Goal: Transaction & Acquisition: Download file/media

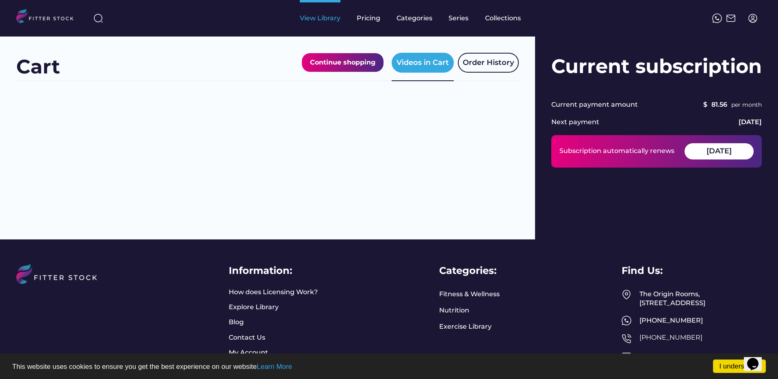
click at [323, 19] on div "View Library" at bounding box center [320, 18] width 41 height 9
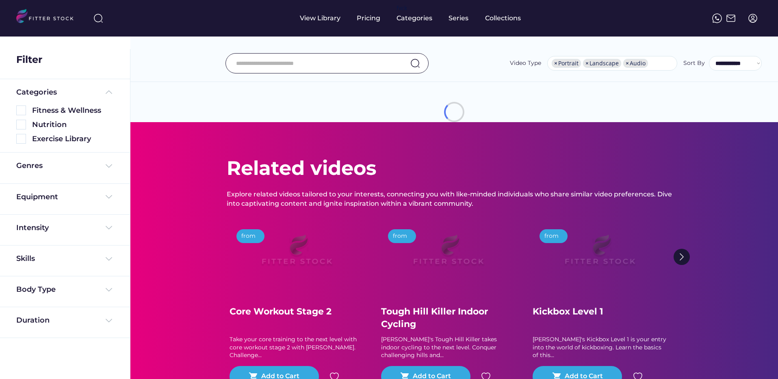
select select "**********"
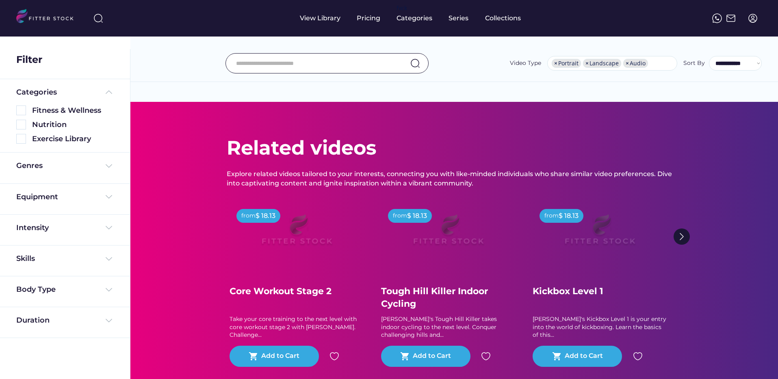
click at [755, 15] on img at bounding box center [753, 18] width 10 height 10
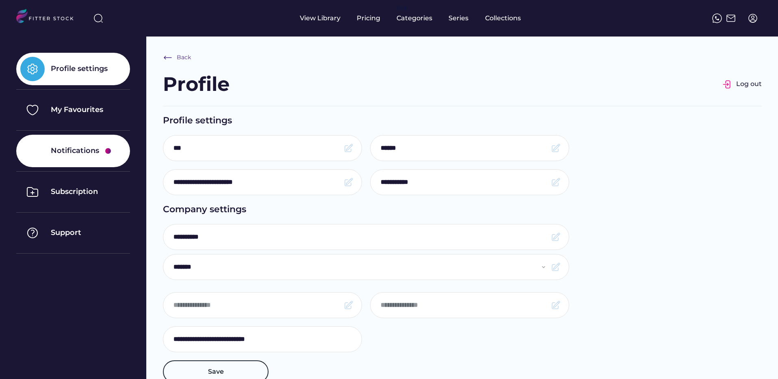
click at [78, 155] on div "Notifications" at bounding box center [75, 151] width 48 height 10
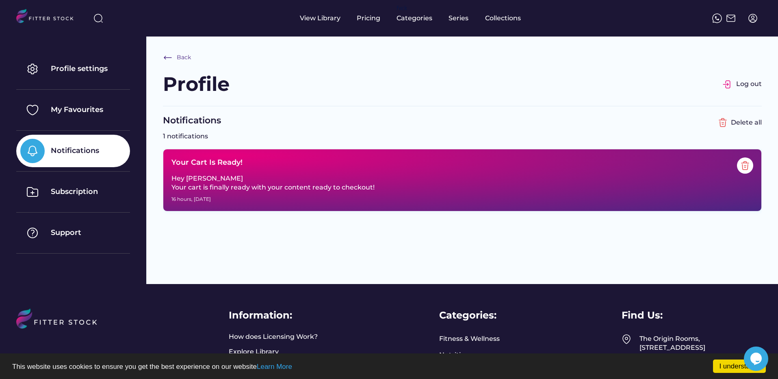
click at [198, 186] on div "Hey Jenny Your cart is finally ready with your content ready to checkout!" at bounding box center [312, 183] width 282 height 18
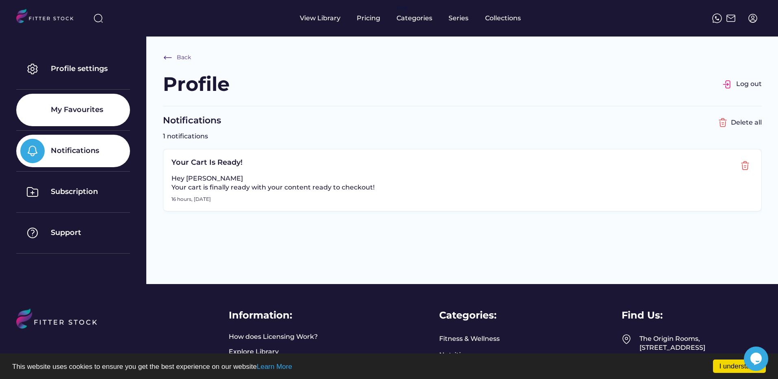
click at [67, 109] on div "My Favourites" at bounding box center [77, 110] width 52 height 10
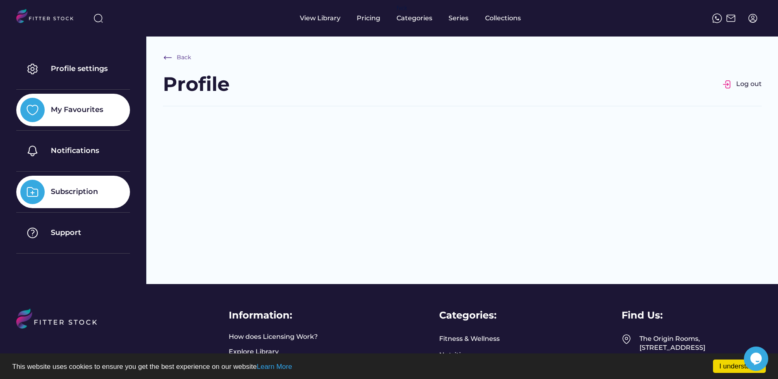
click at [65, 196] on div "Subscription" at bounding box center [74, 192] width 47 height 10
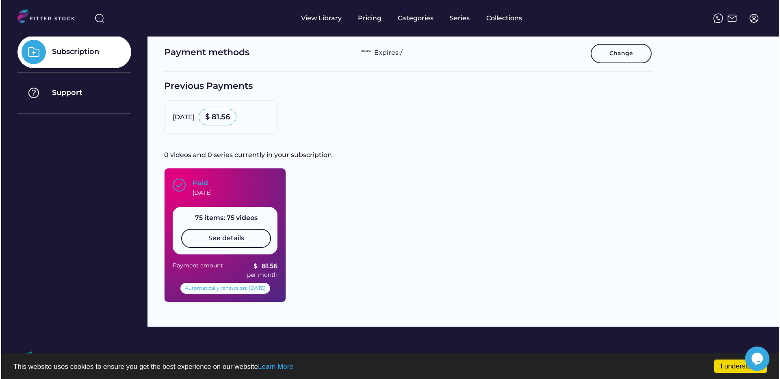
scroll to position [148, 0]
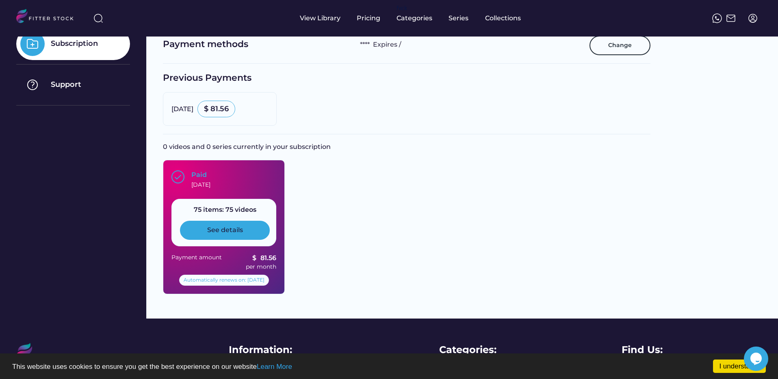
click at [225, 232] on div "See details" at bounding box center [225, 230] width 36 height 9
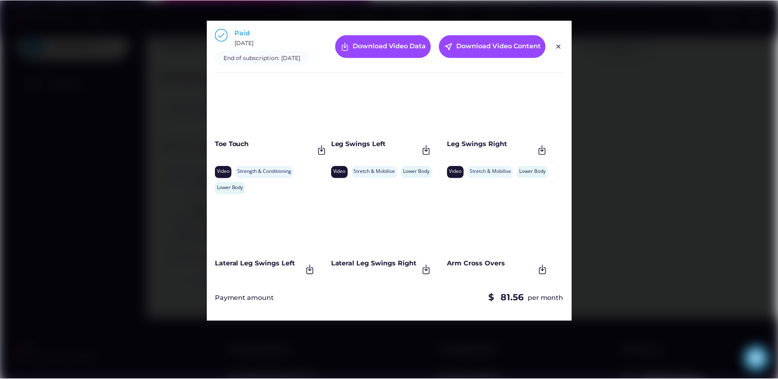
scroll to position [0, 0]
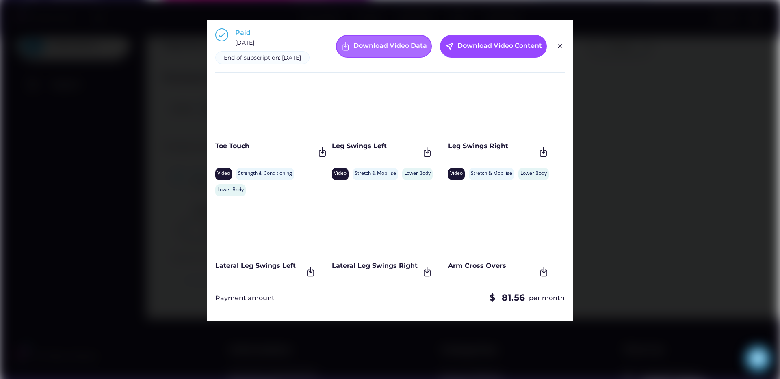
click at [414, 56] on div "Download Video Data" at bounding box center [384, 46] width 96 height 23
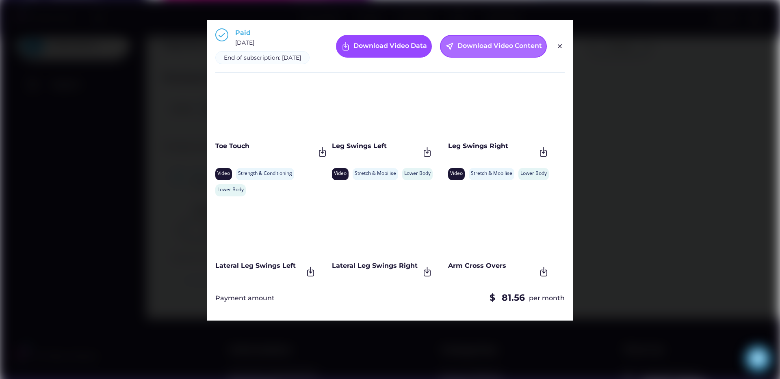
click at [499, 55] on div "near_me Download Video Content" at bounding box center [493, 46] width 107 height 23
click at [559, 50] on img at bounding box center [560, 46] width 10 height 10
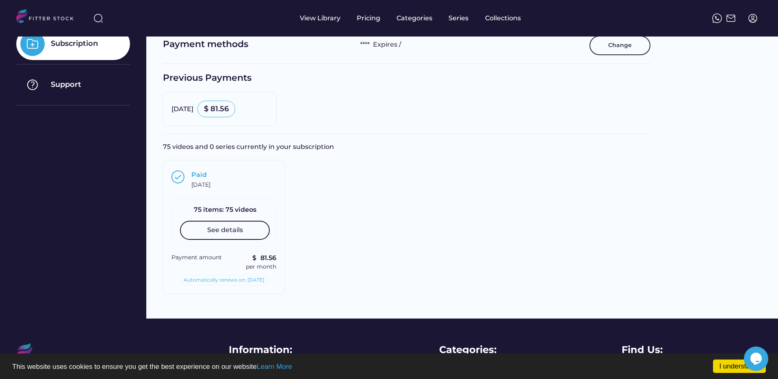
click at [754, 19] on img at bounding box center [753, 18] width 10 height 10
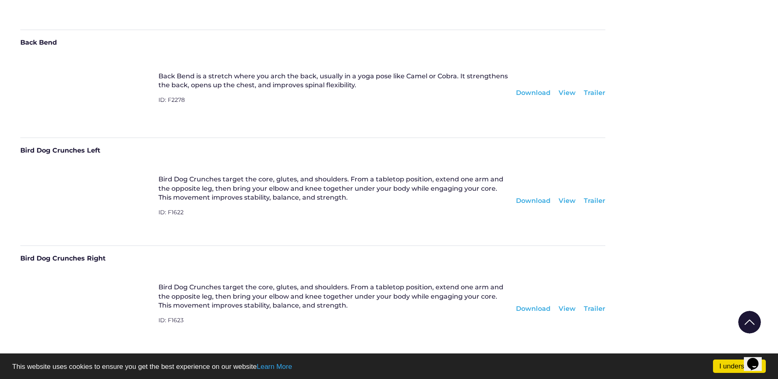
scroll to position [159, 0]
click at [540, 199] on div "Download" at bounding box center [533, 199] width 35 height 9
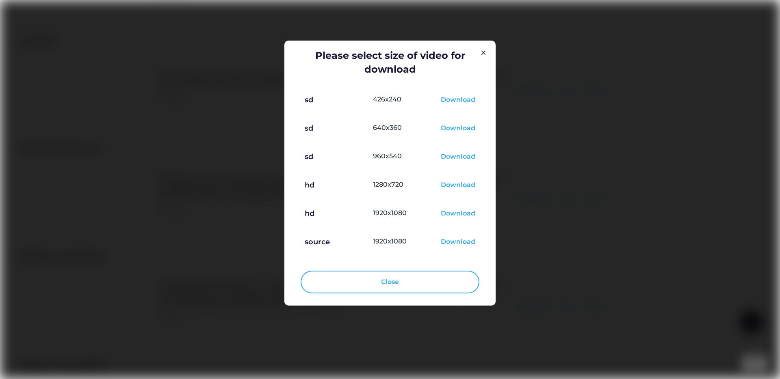
click at [486, 50] on img at bounding box center [483, 53] width 10 height 10
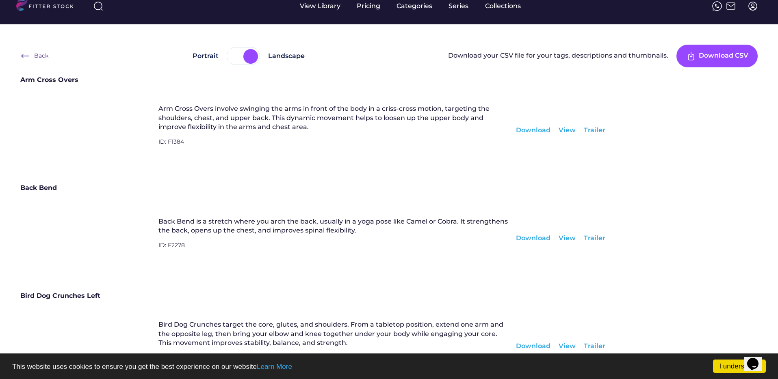
scroll to position [0, 0]
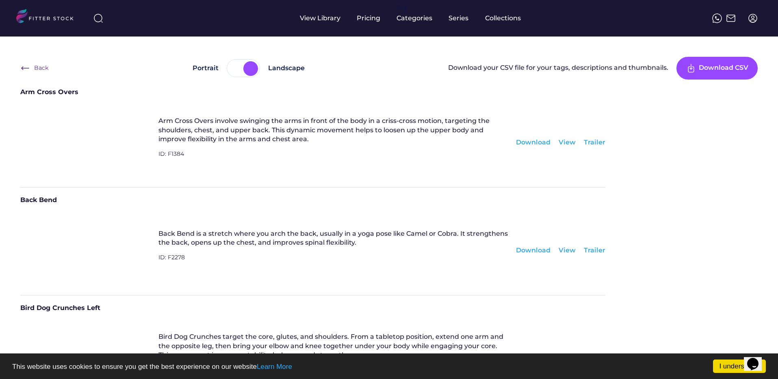
click at [241, 75] on div at bounding box center [243, 68] width 33 height 18
click at [240, 69] on div at bounding box center [236, 68] width 15 height 15
click at [732, 73] on div "Download CSV" at bounding box center [723, 68] width 50 height 10
click at [246, 65] on div at bounding box center [250, 68] width 15 height 15
click at [255, 67] on div at bounding box center [250, 68] width 15 height 15
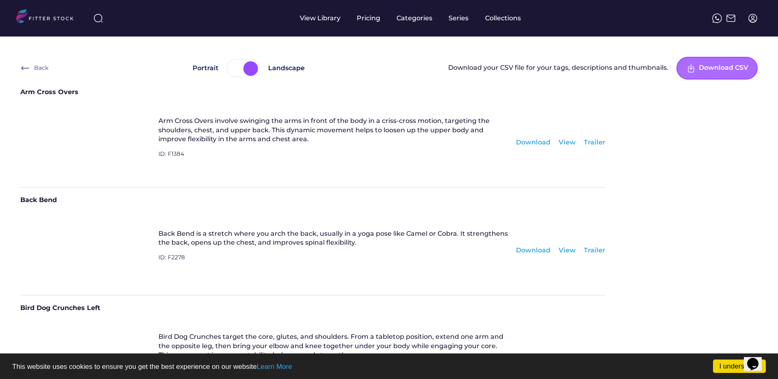
click at [705, 67] on div "Download CSV" at bounding box center [723, 68] width 50 height 10
click at [538, 143] on div "Download" at bounding box center [533, 142] width 35 height 9
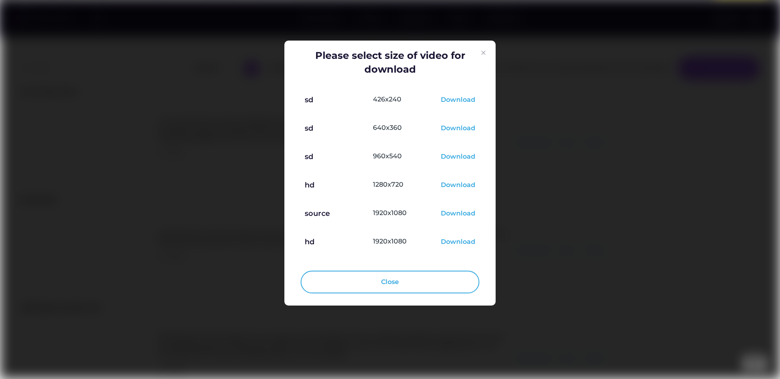
click at [485, 53] on img at bounding box center [483, 53] width 10 height 10
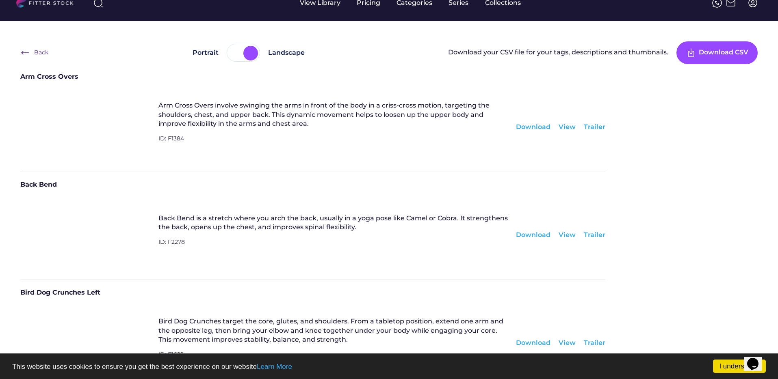
scroll to position [17, 0]
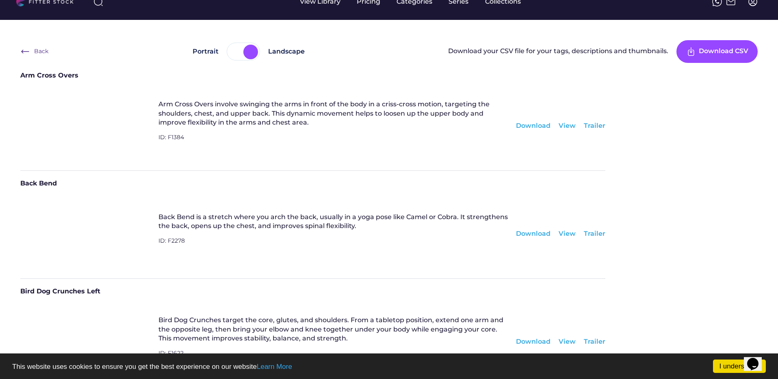
click at [537, 127] on div "Download" at bounding box center [533, 125] width 35 height 9
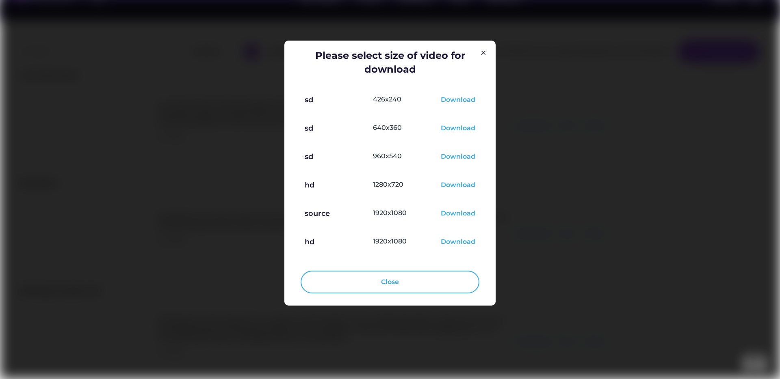
click at [463, 186] on div "Download" at bounding box center [458, 186] width 35 height 10
click at [484, 55] on img at bounding box center [483, 53] width 10 height 10
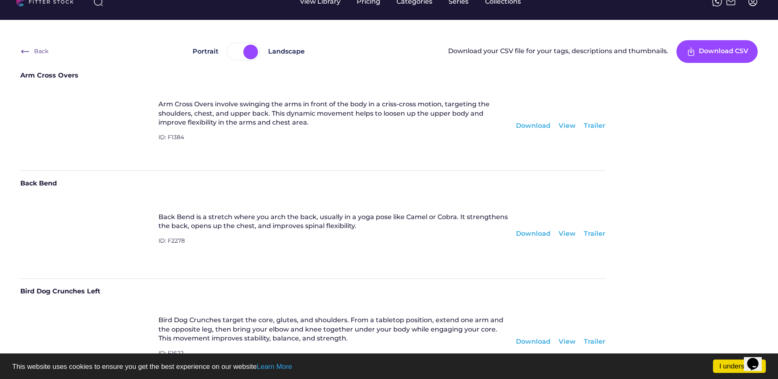
scroll to position [0, 0]
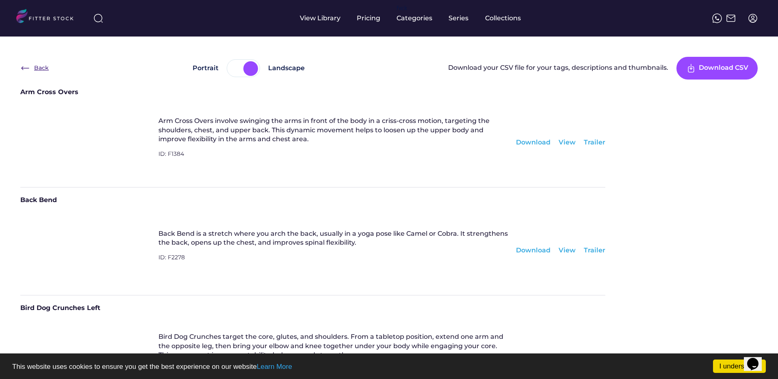
click at [22, 68] on img at bounding box center [25, 68] width 10 height 10
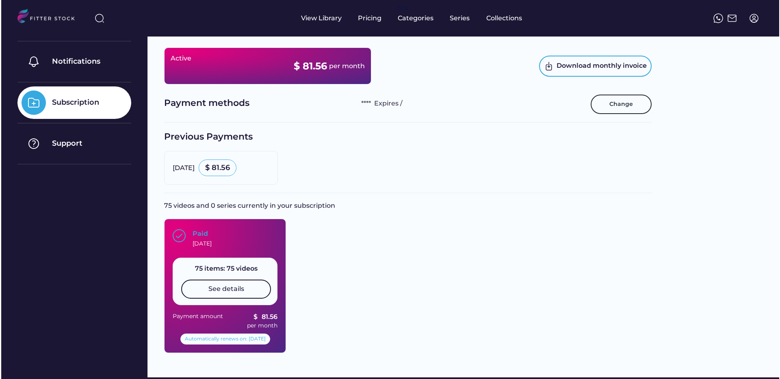
scroll to position [95, 0]
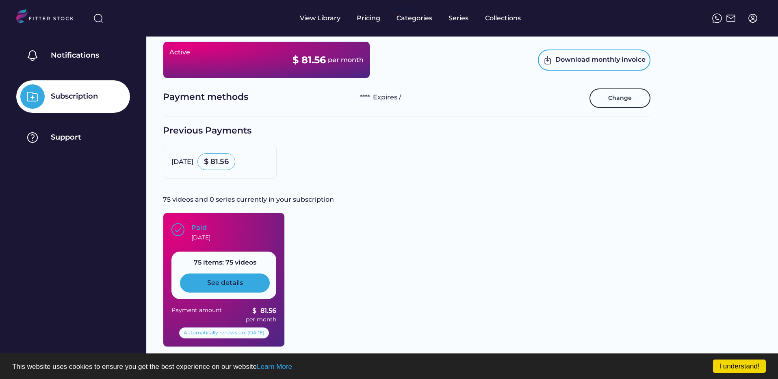
click at [230, 286] on div "See details" at bounding box center [225, 283] width 36 height 9
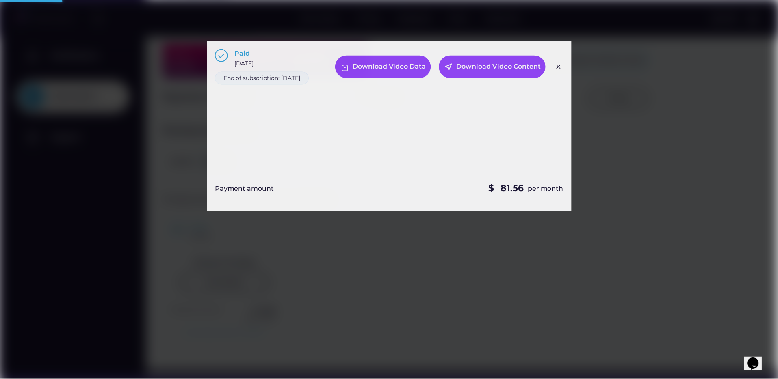
scroll to position [0, 0]
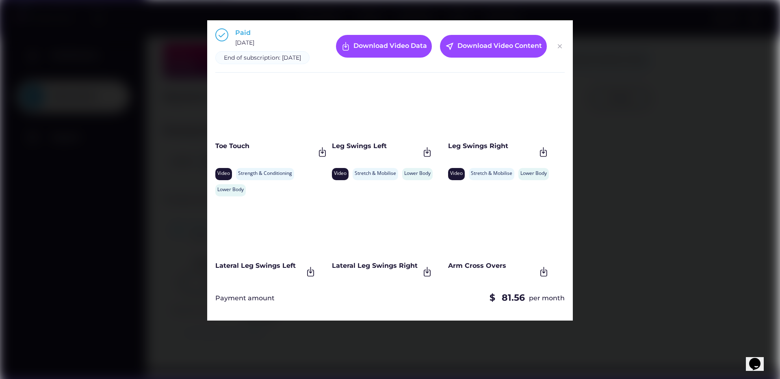
click at [562, 51] on img at bounding box center [560, 46] width 10 height 10
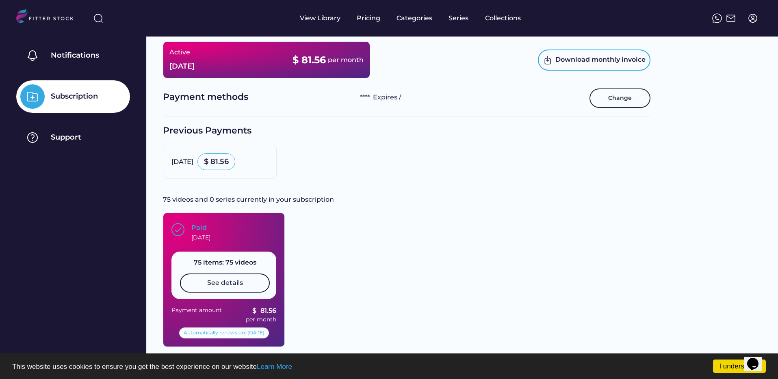
click at [244, 287] on div "See details" at bounding box center [225, 283] width 90 height 19
click at [243, 291] on div "See details" at bounding box center [225, 283] width 90 height 19
click at [239, 282] on div "See details" at bounding box center [225, 283] width 36 height 9
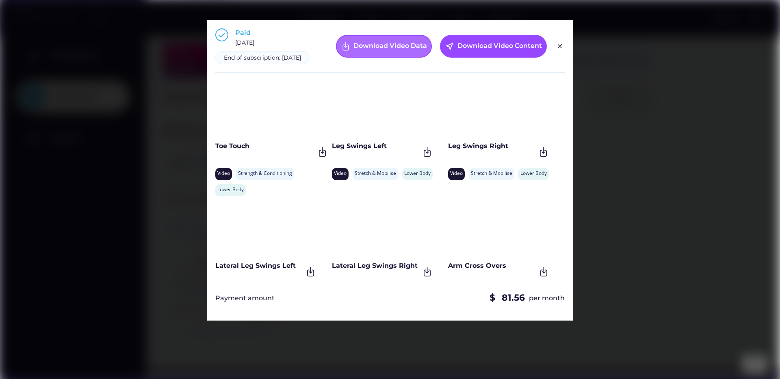
click at [408, 51] on div "Download Video Data" at bounding box center [389, 46] width 73 height 10
click at [556, 50] on img at bounding box center [560, 46] width 10 height 10
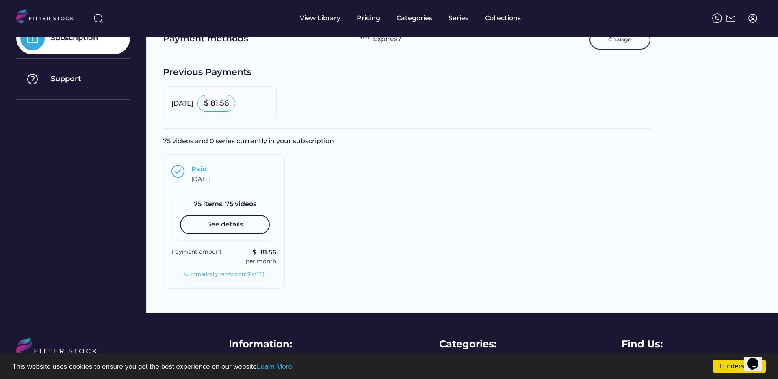
scroll to position [154, 0]
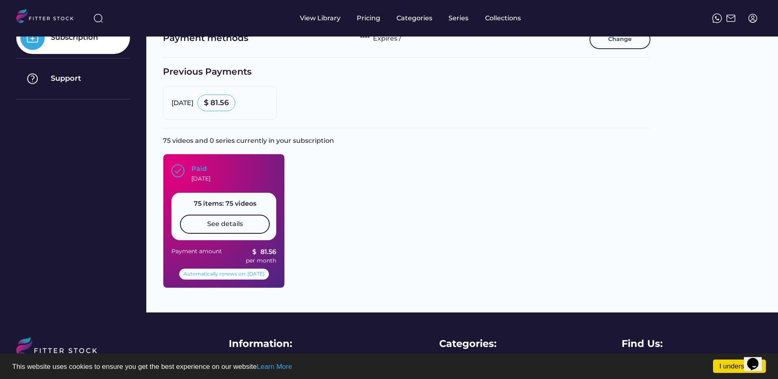
click at [197, 190] on div "Paid September 10, 2025 75 items: 75 videos See details Payment amount $ 81.56 …" at bounding box center [224, 221] width 122 height 134
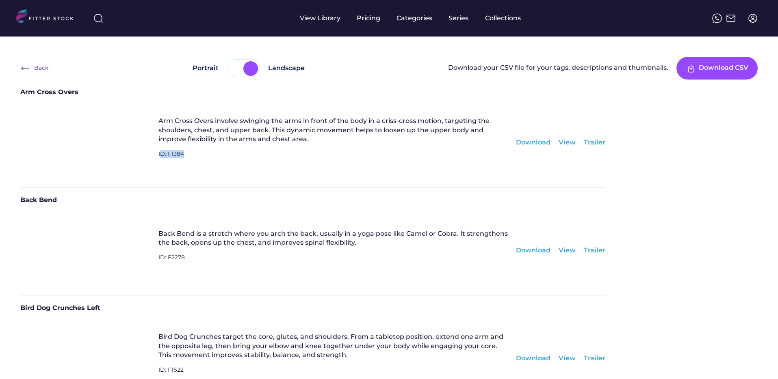
drag, startPoint x: 160, startPoint y: 156, endPoint x: 197, endPoint y: 156, distance: 37.8
click at [198, 156] on div "ID: F1384" at bounding box center [332, 159] width 349 height 18
click at [259, 153] on div "ID: F1384" at bounding box center [332, 159] width 349 height 18
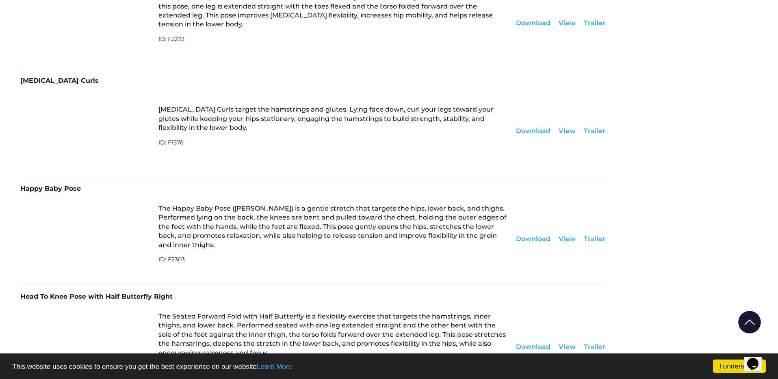
scroll to position [1794, 0]
